Goal: Navigation & Orientation: Find specific page/section

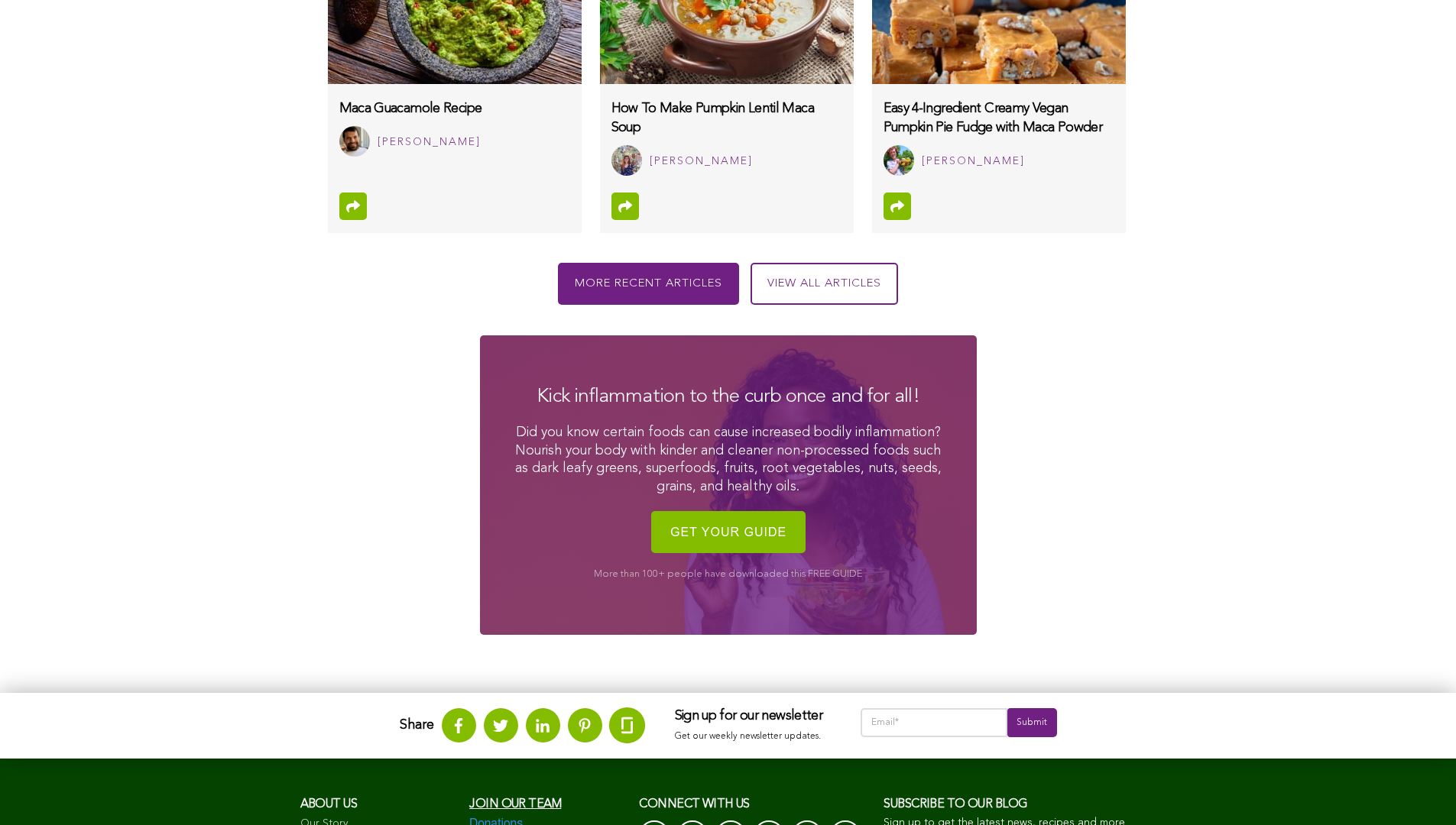
scroll to position [1833, 0]
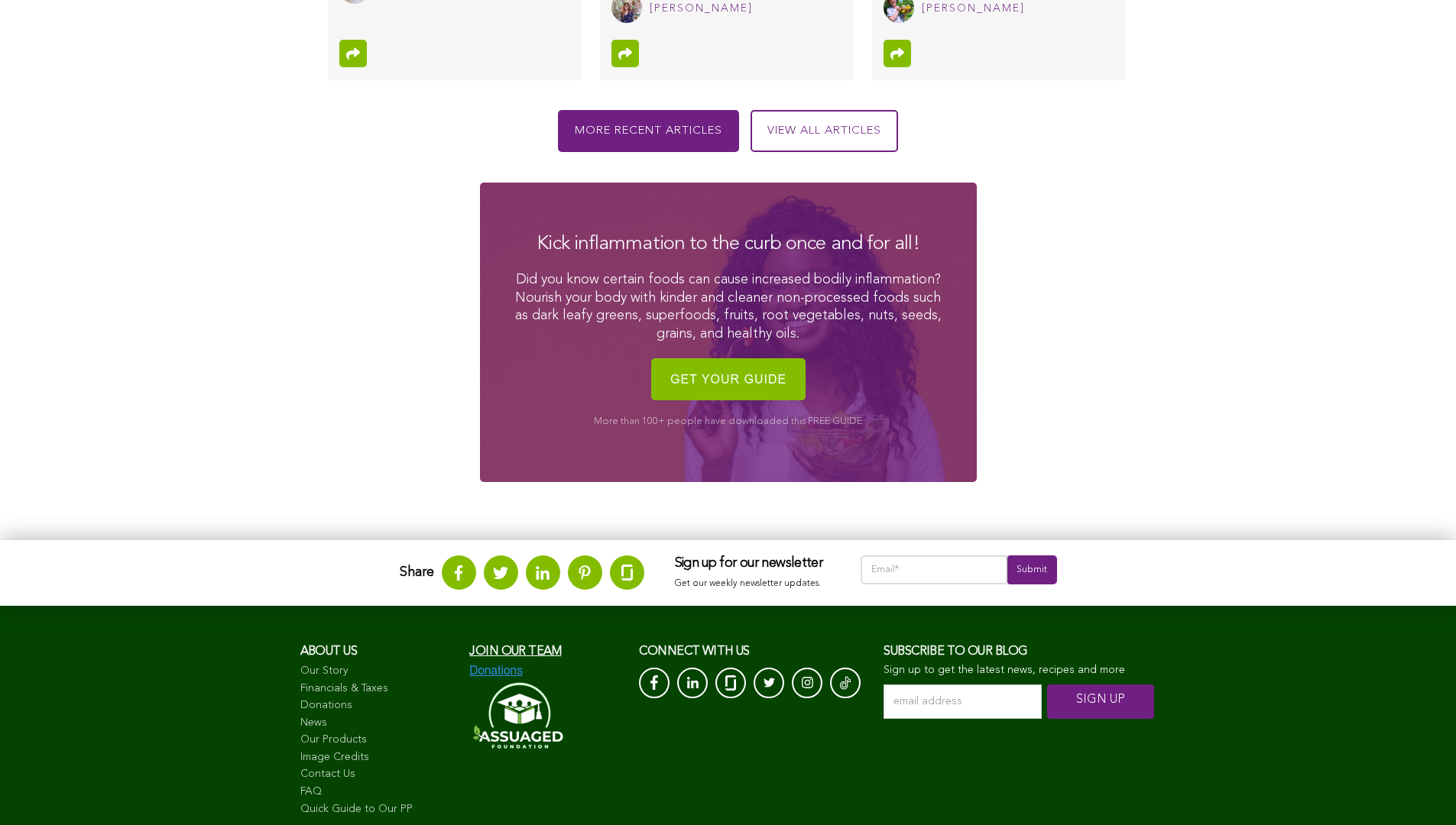
click at [504, 649] on span "Join our team" at bounding box center [515, 652] width 92 height 12
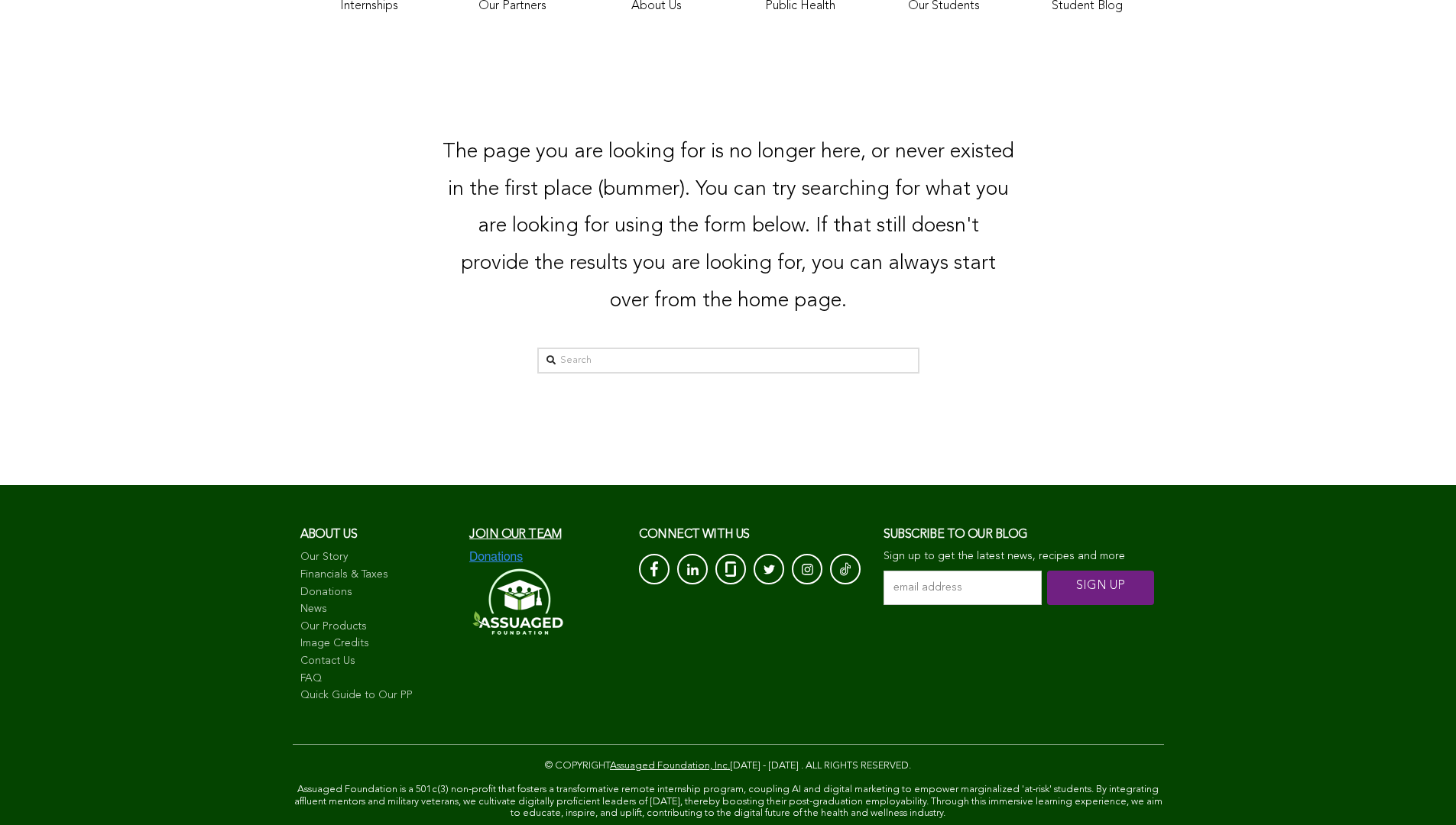
scroll to position [472, 0]
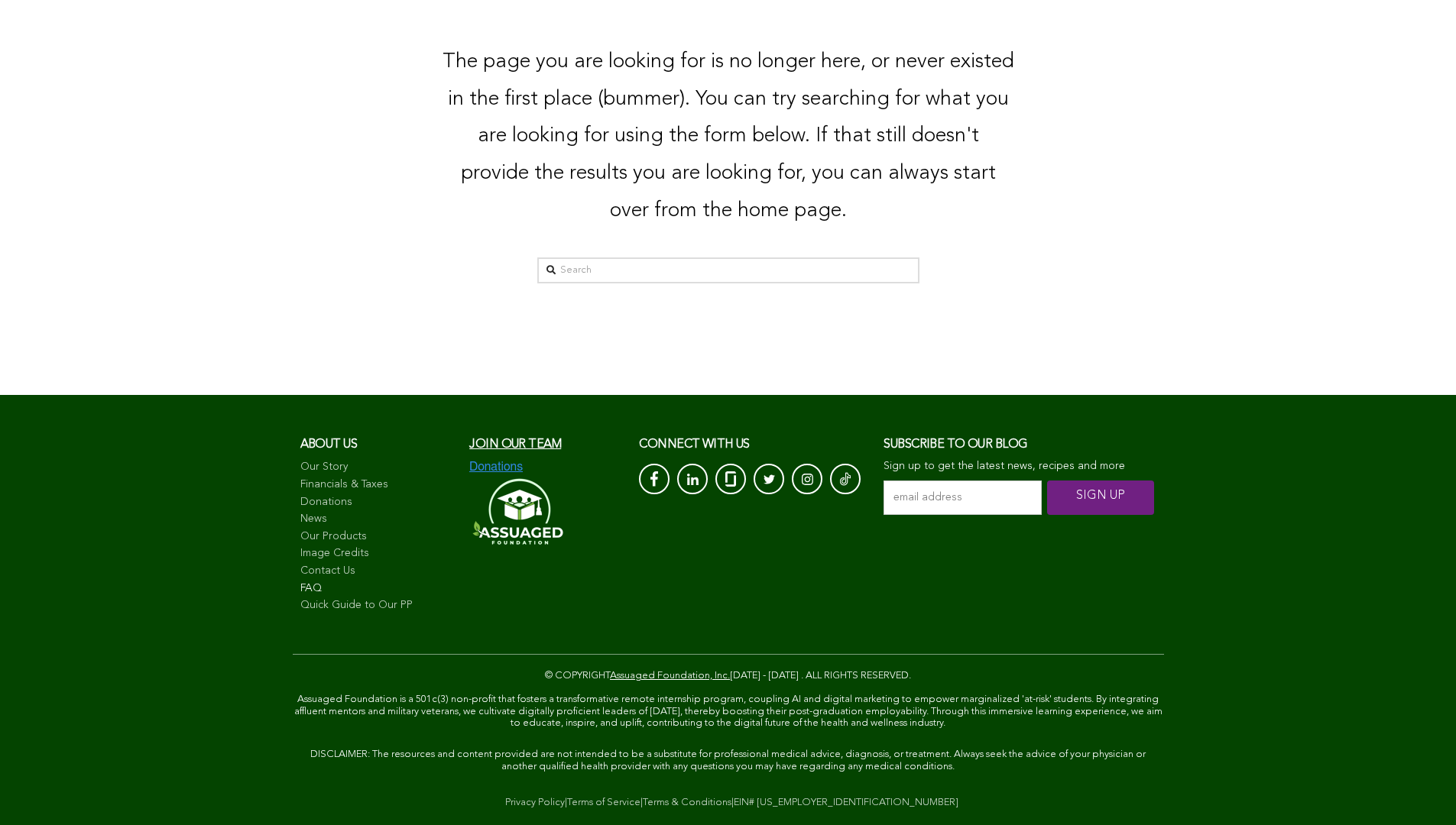
click at [402, 585] on link "FAQ" at bounding box center [378, 589] width 154 height 15
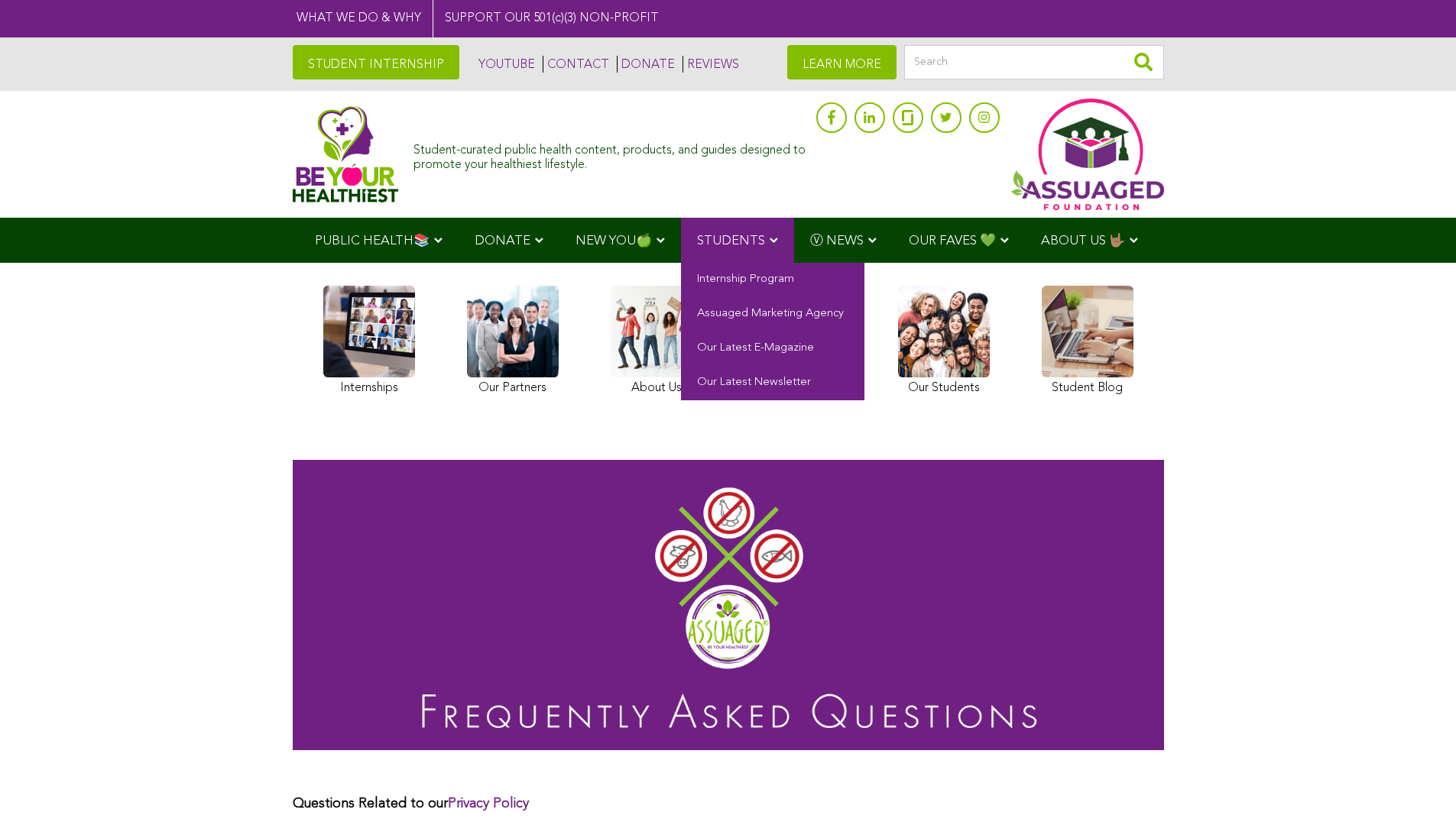
click at [732, 235] on span "STUDENTS" at bounding box center [731, 241] width 68 height 13
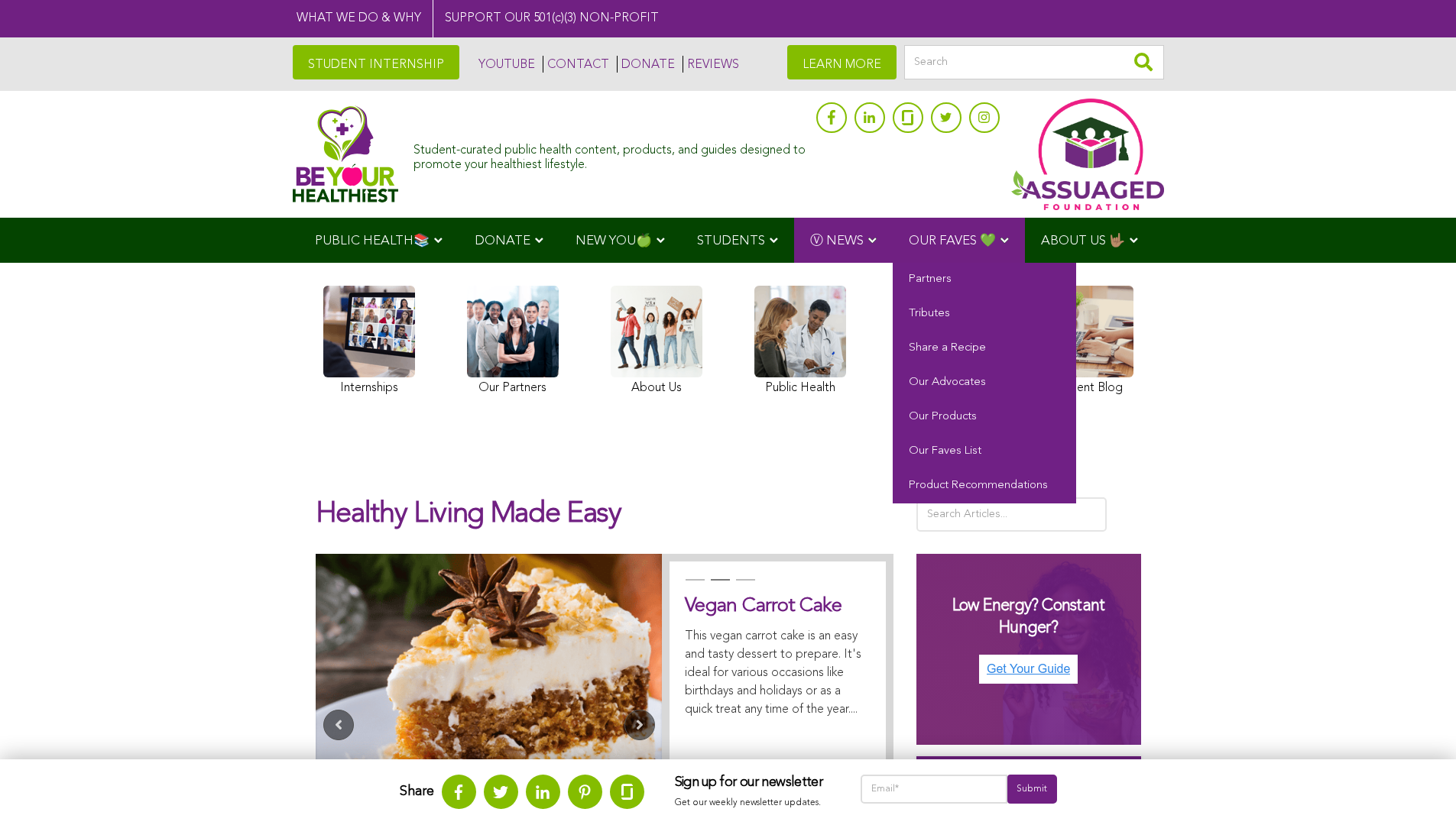
click at [932, 243] on span "OUR FAVES 💚" at bounding box center [952, 241] width 87 height 13
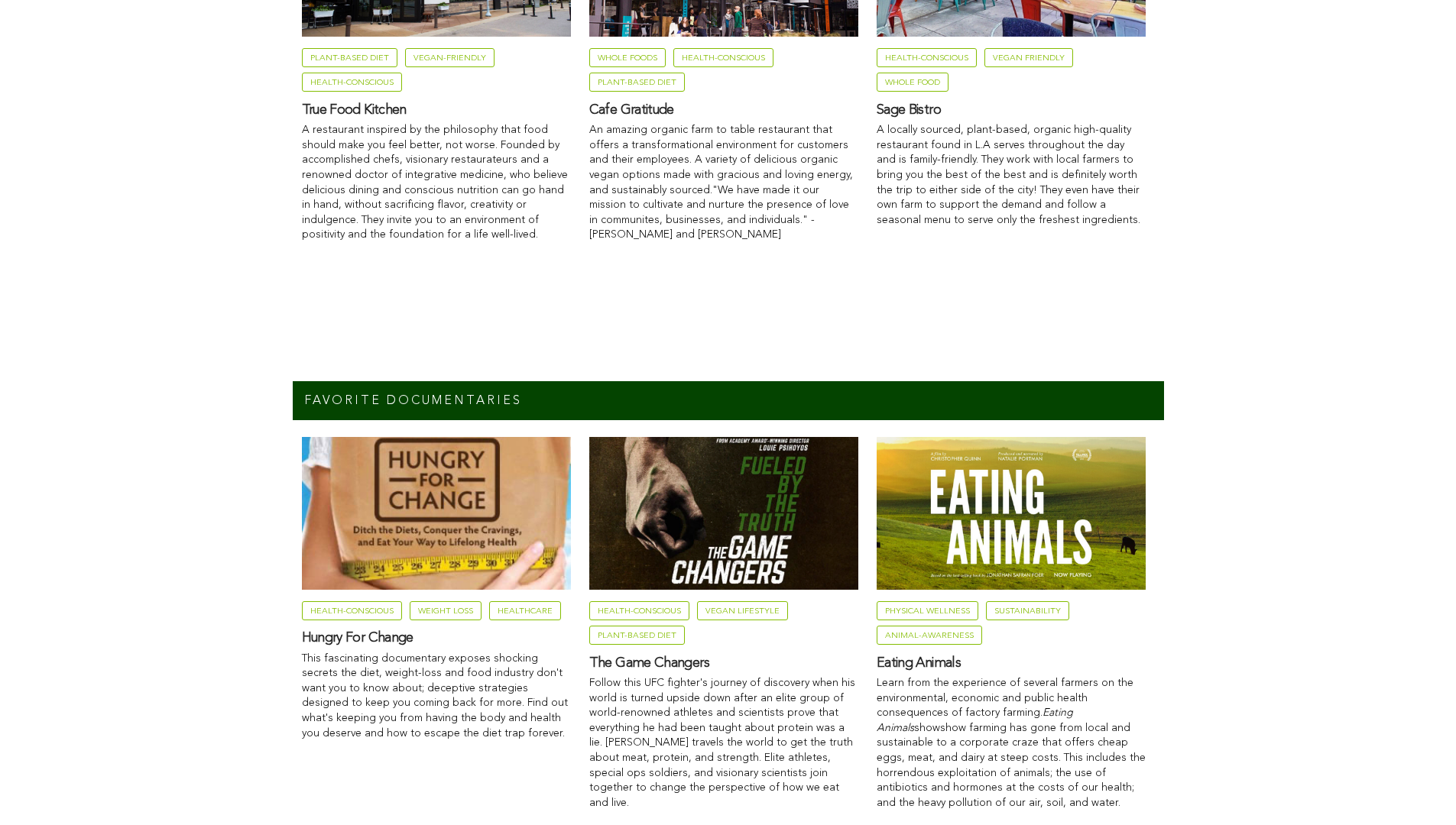
scroll to position [1867, 0]
